Goal: Information Seeking & Learning: Learn about a topic

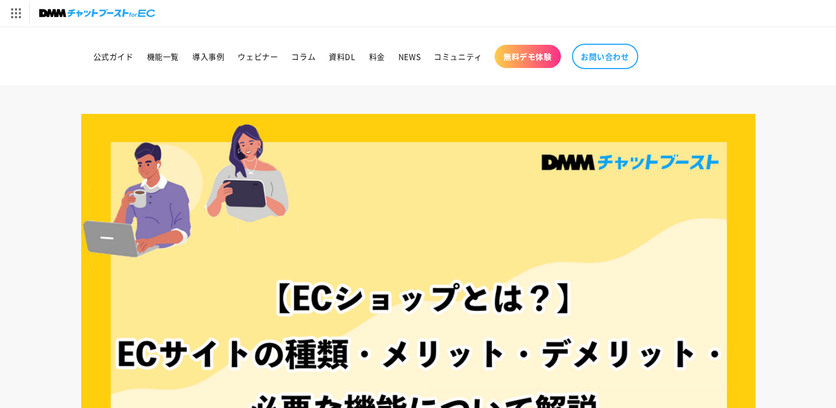
drag, startPoint x: 754, startPoint y: 339, endPoint x: 763, endPoint y: 400, distance: 61.3
click at [754, 340] on div at bounding box center [418, 327] width 729 height 426
